Goal: Information Seeking & Learning: Learn about a topic

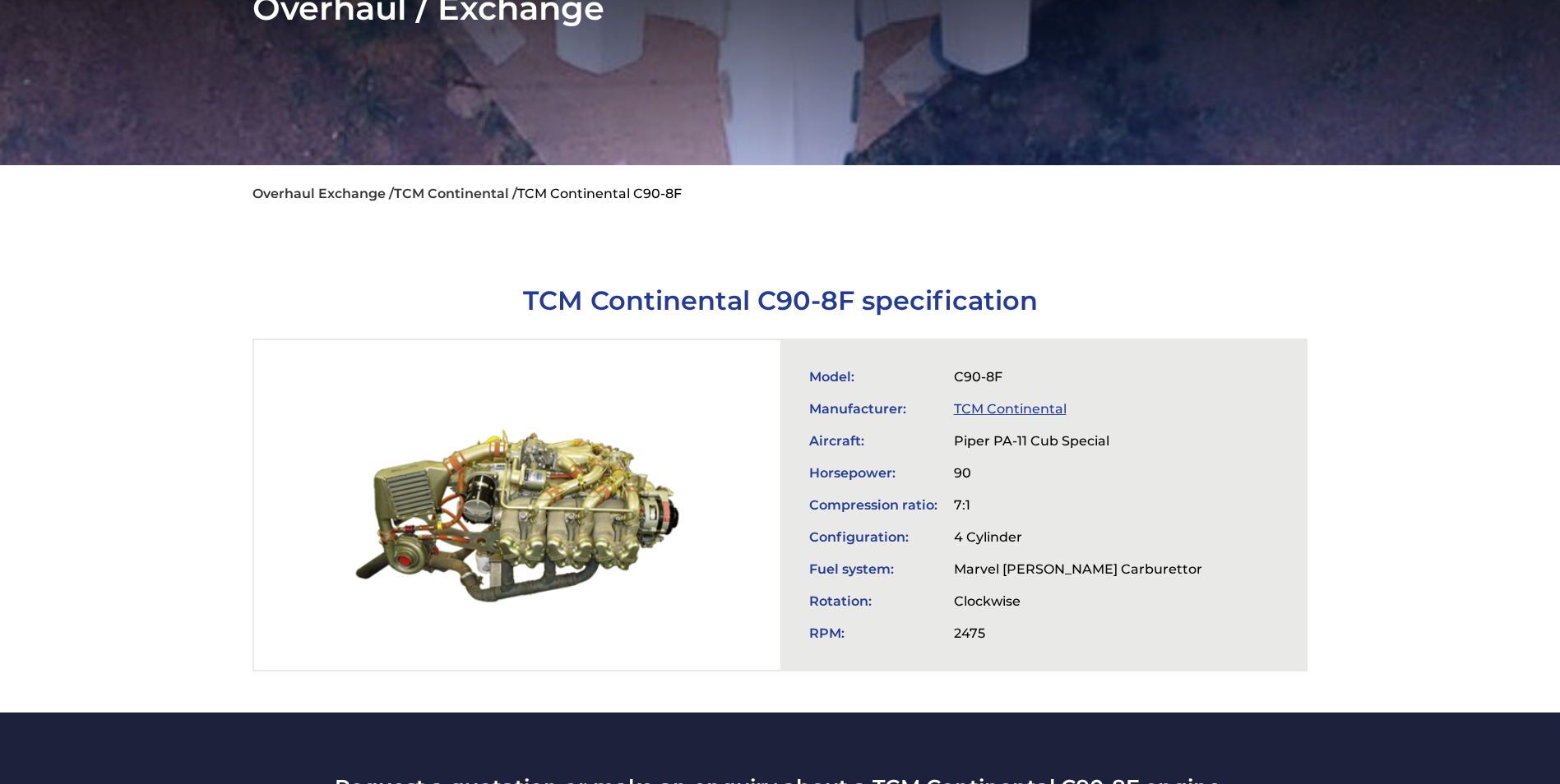
scroll to position [411, 0]
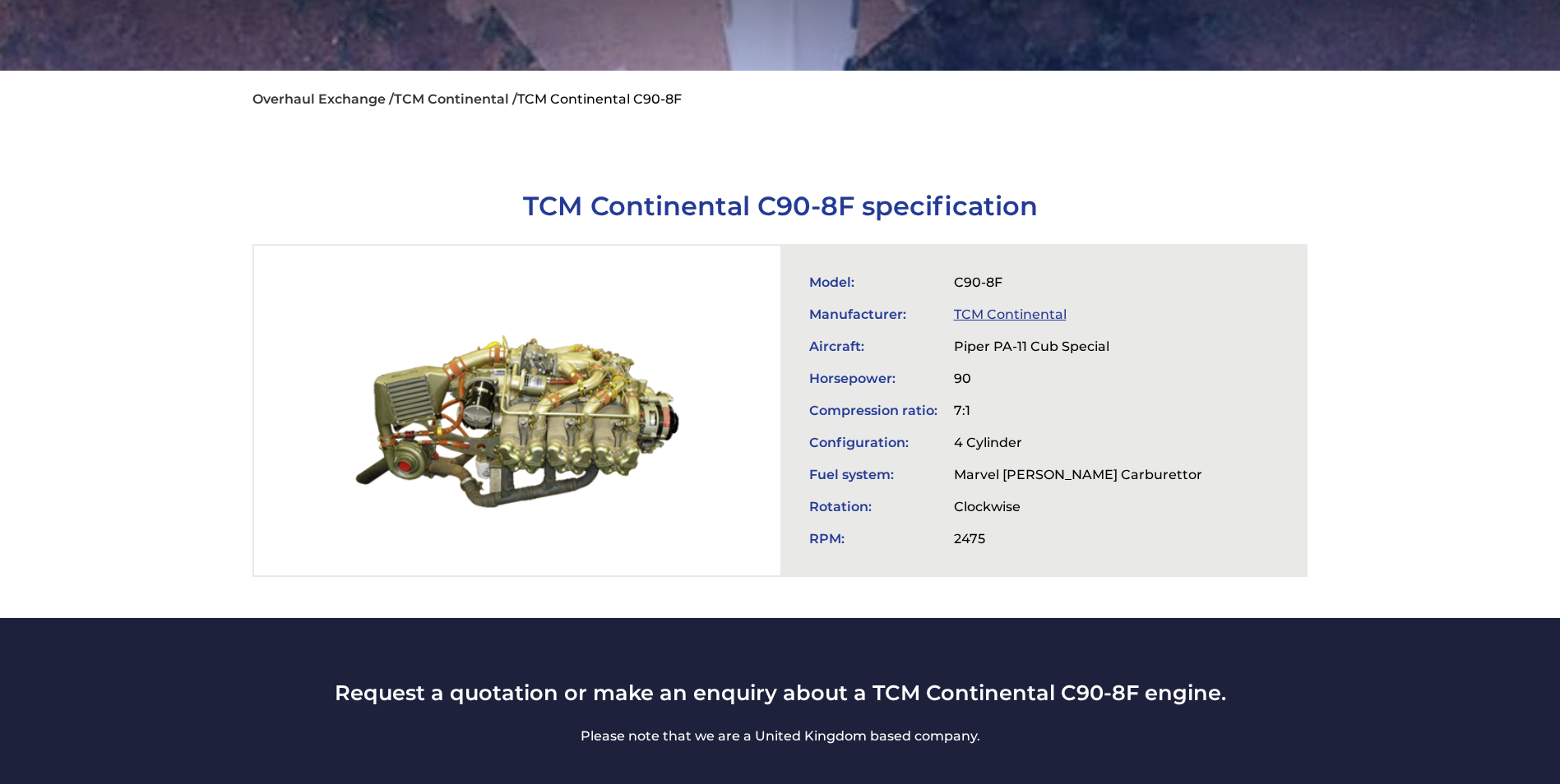
click at [996, 310] on link "TCM Continental" at bounding box center [1010, 314] width 113 height 16
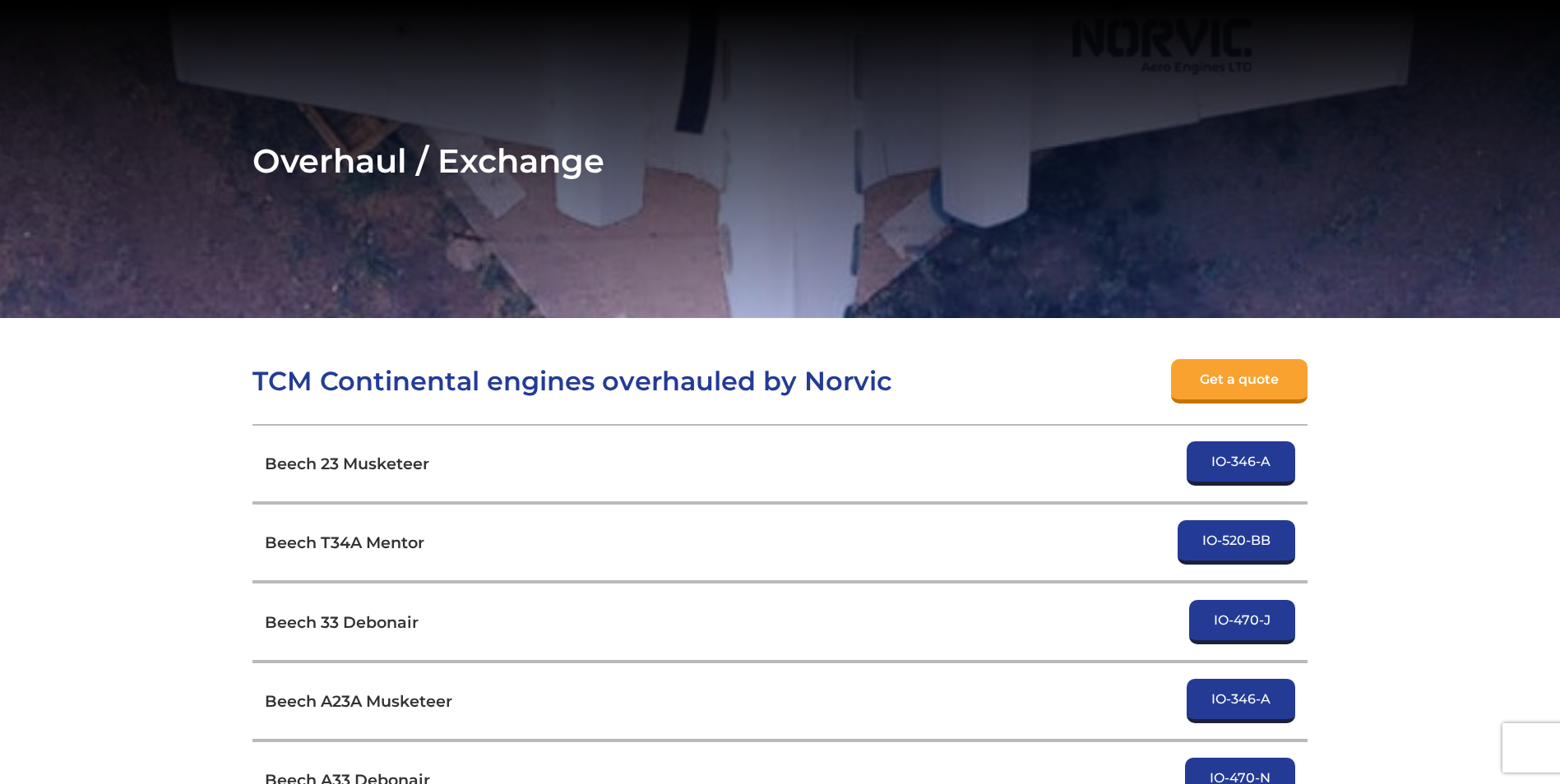
scroll to position [164, 0]
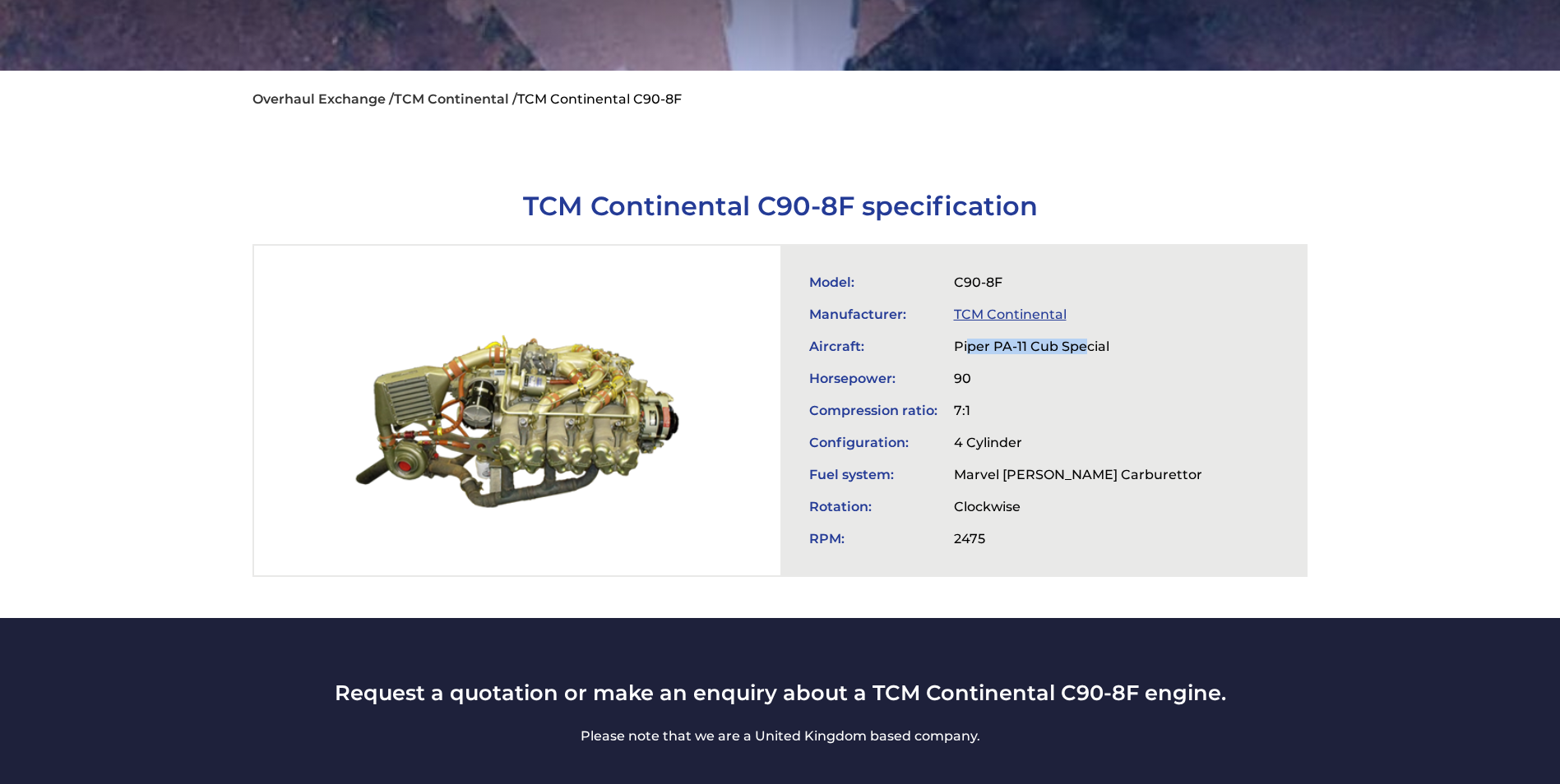
drag, startPoint x: 968, startPoint y: 339, endPoint x: 1085, endPoint y: 352, distance: 117.7
click at [1085, 352] on td "Piper PA-11 Cub Special" at bounding box center [1078, 346] width 265 height 32
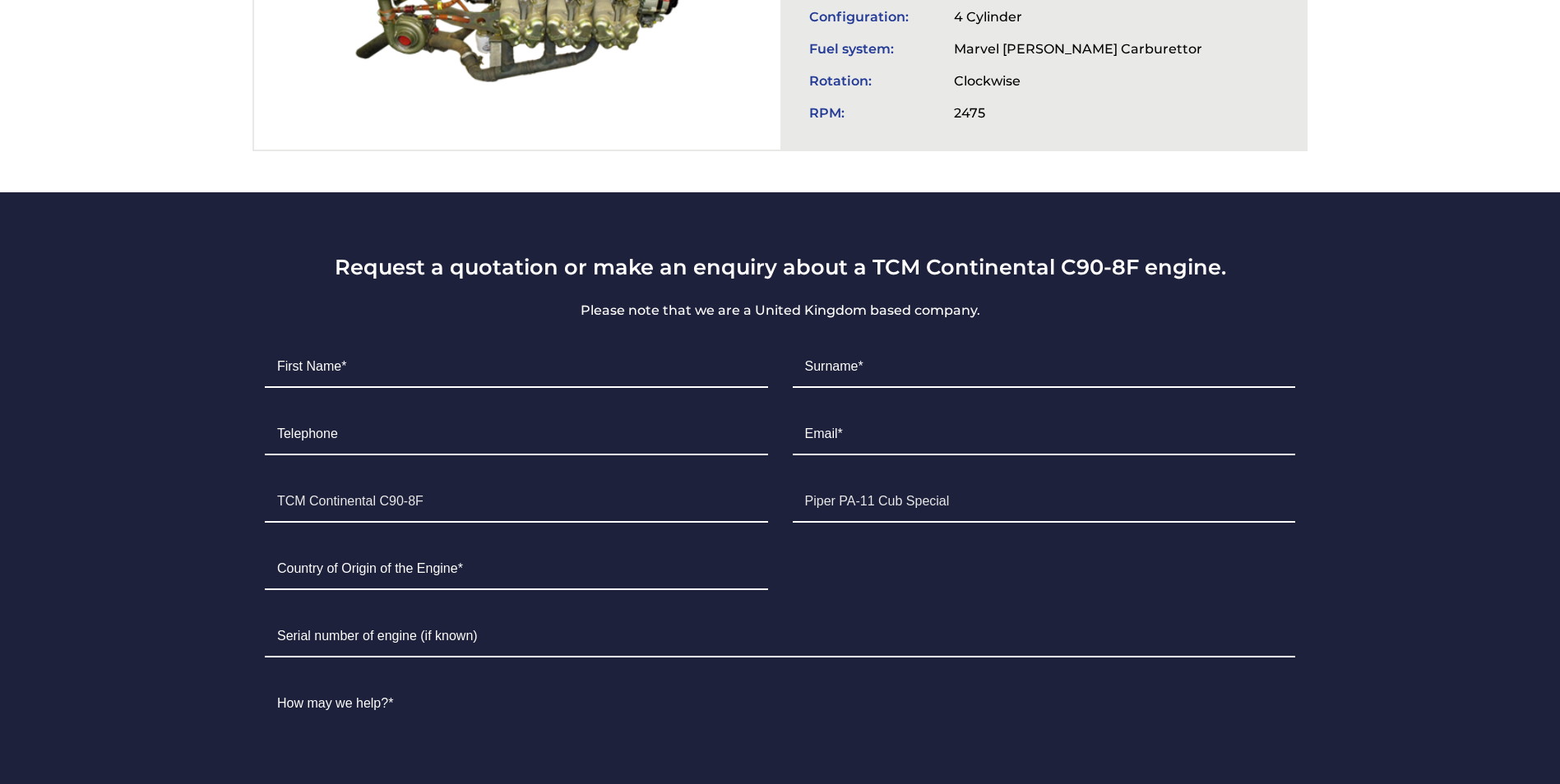
scroll to position [493, 0]
